Goal: Task Accomplishment & Management: Manage account settings

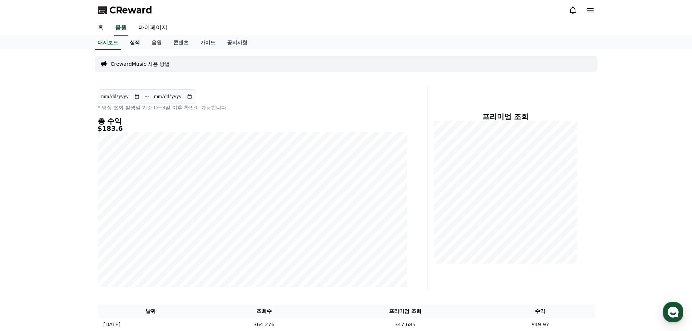
click at [134, 44] on link "실적" at bounding box center [135, 43] width 22 height 14
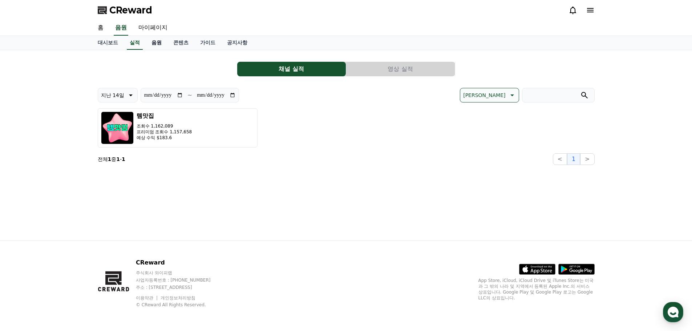
click at [158, 43] on link "음원" at bounding box center [157, 43] width 22 height 14
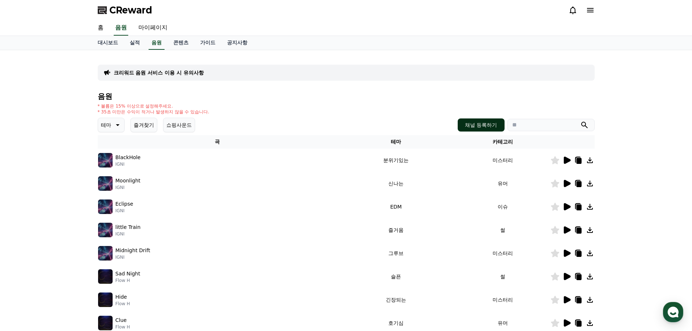
click at [477, 121] on button "채널 등록하기" at bounding box center [481, 124] width 47 height 13
